Goal: Find specific page/section: Find specific page/section

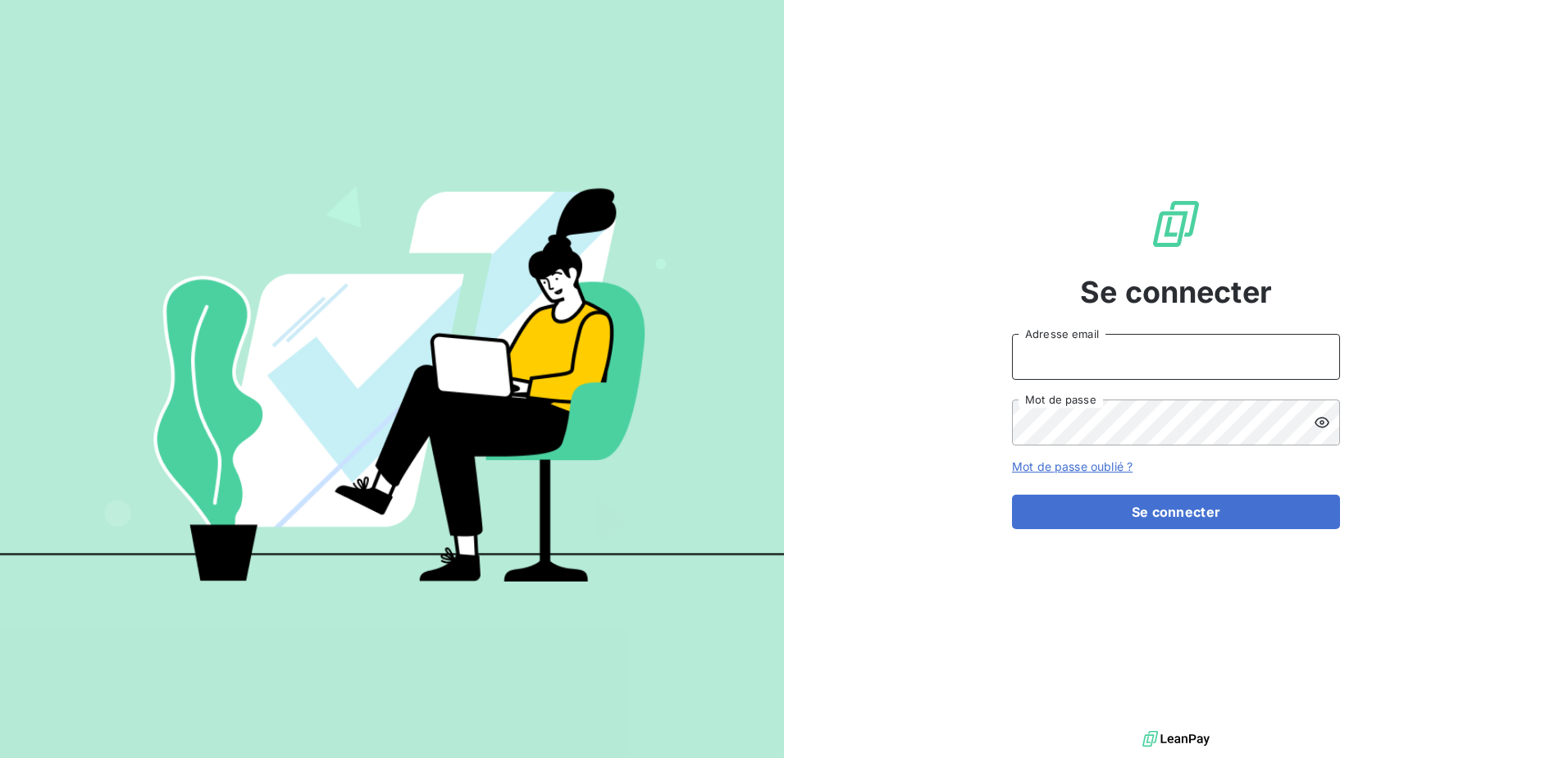
click at [1123, 361] on input "Adresse email" at bounding box center [1176, 356] width 329 height 46
type input "[PERSON_NAME][EMAIL_ADDRESS][DOMAIN_NAME]"
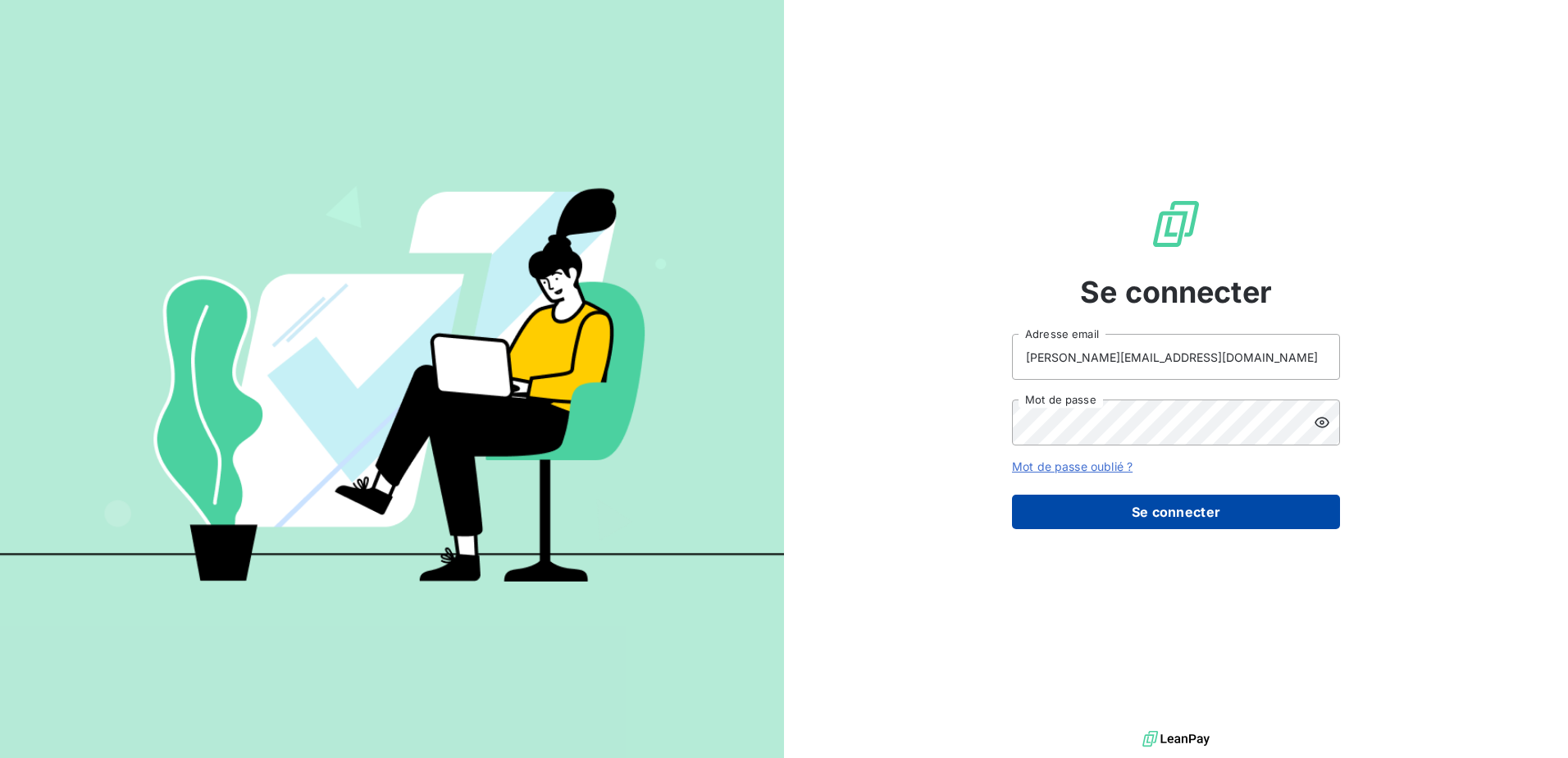
click at [1151, 527] on button "Se connecter" at bounding box center [1176, 511] width 329 height 34
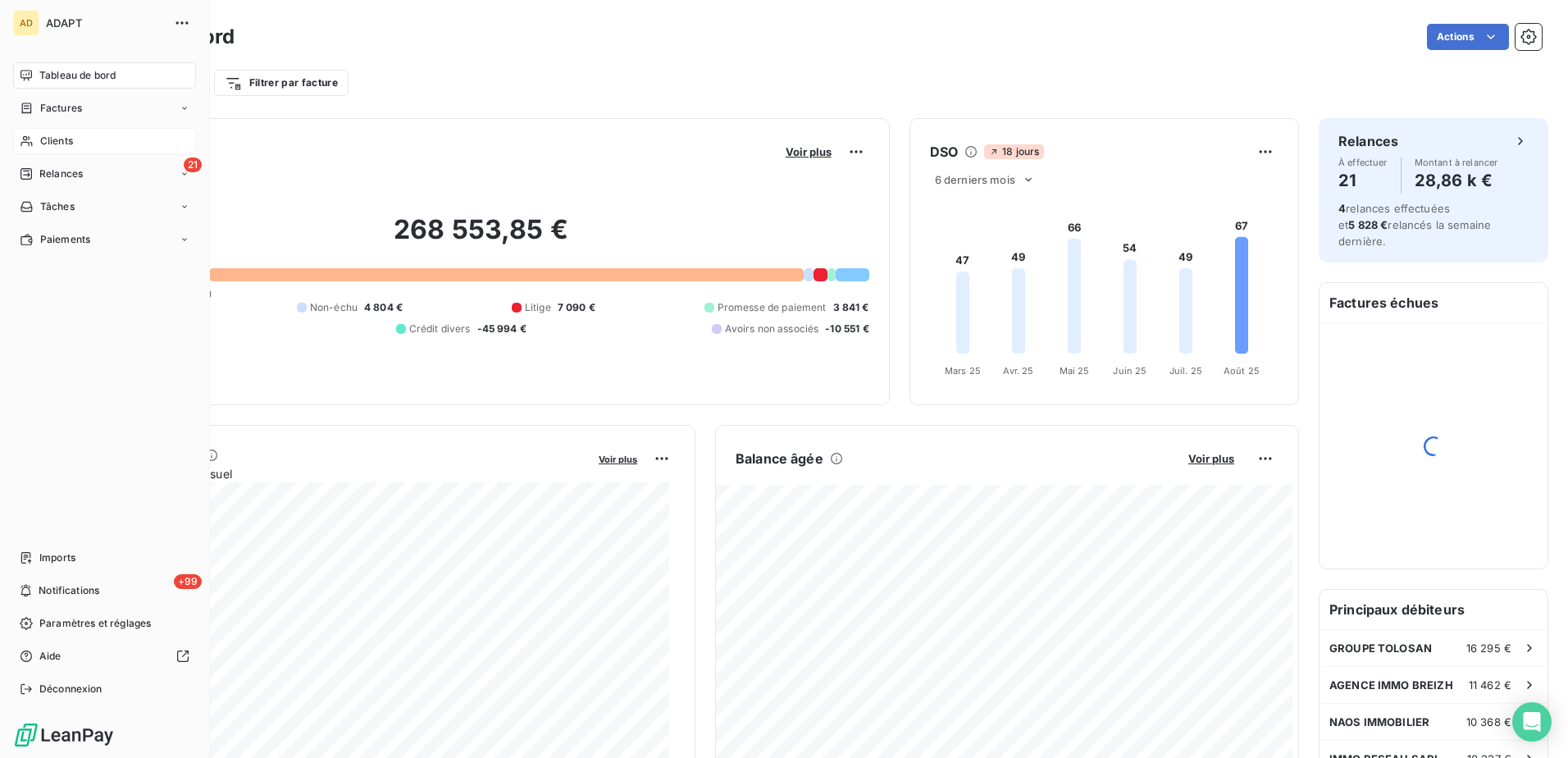
click at [38, 143] on div "Clients" at bounding box center [105, 141] width 183 height 26
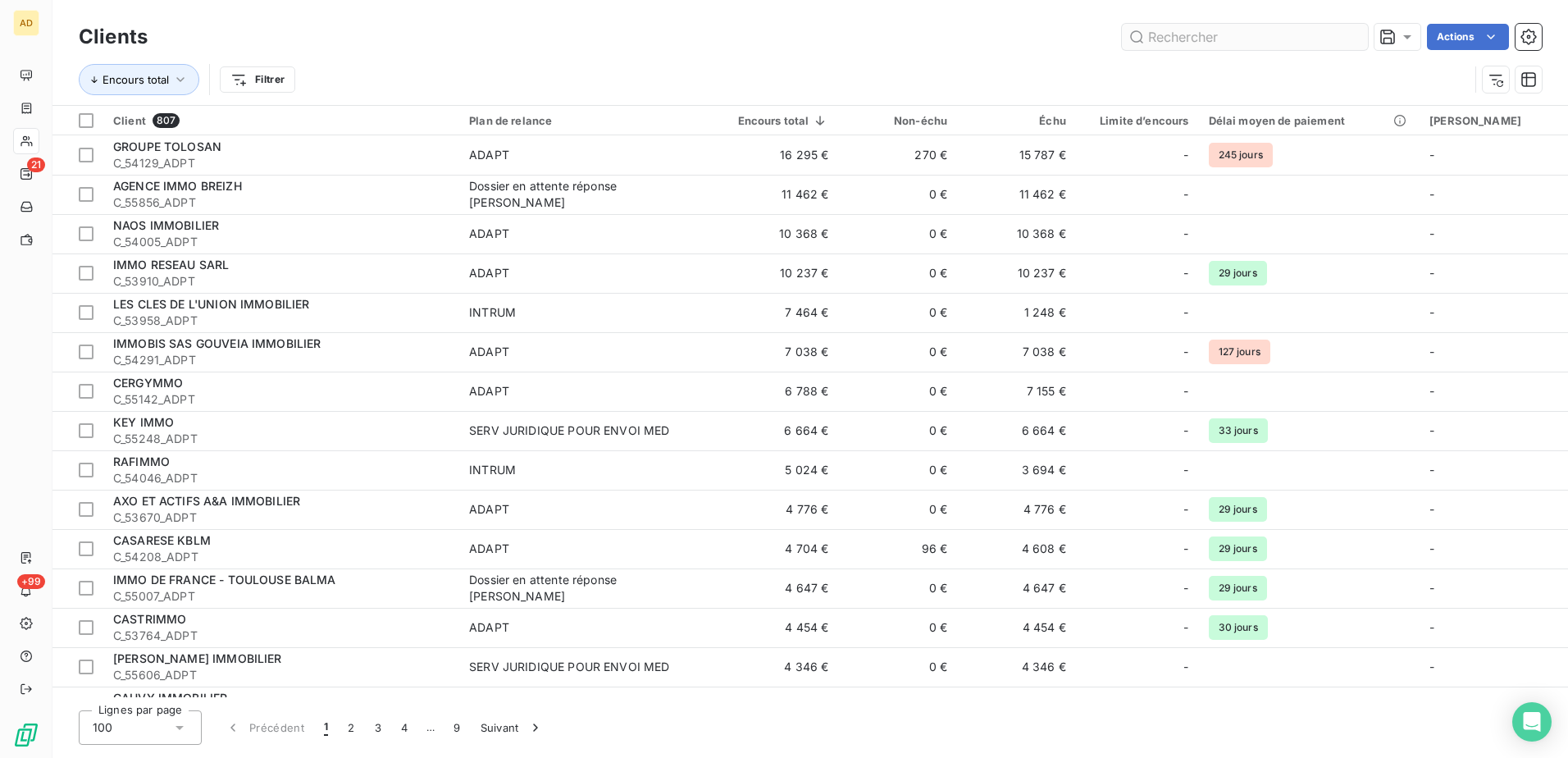
click at [1153, 36] on input "text" at bounding box center [1244, 36] width 246 height 26
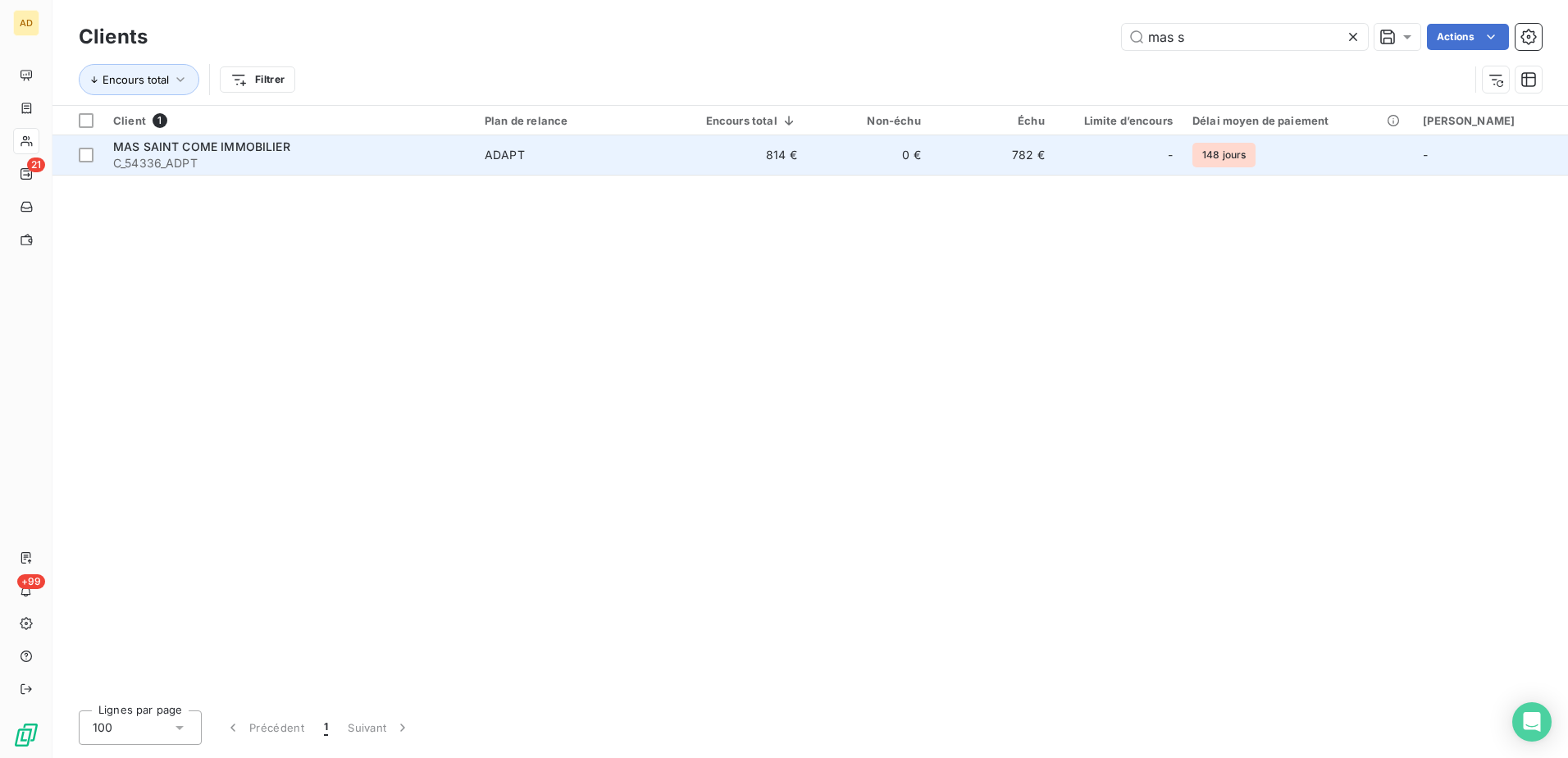
type input "mas s"
click at [229, 145] on span "MAS SAINT COME IMMOBILIER" at bounding box center [201, 146] width 177 height 14
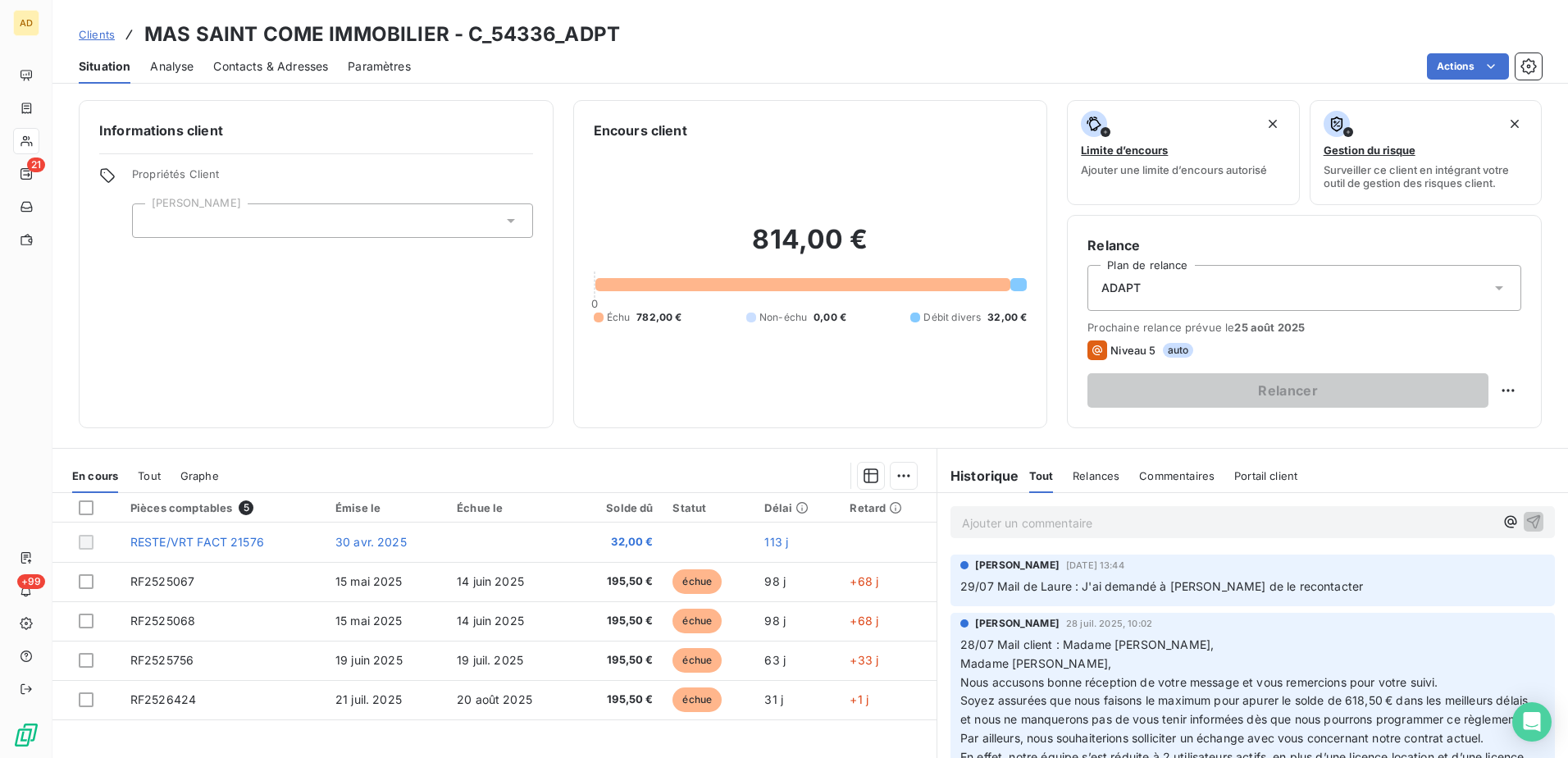
scroll to position [82, 0]
